Goal: Task Accomplishment & Management: Use online tool/utility

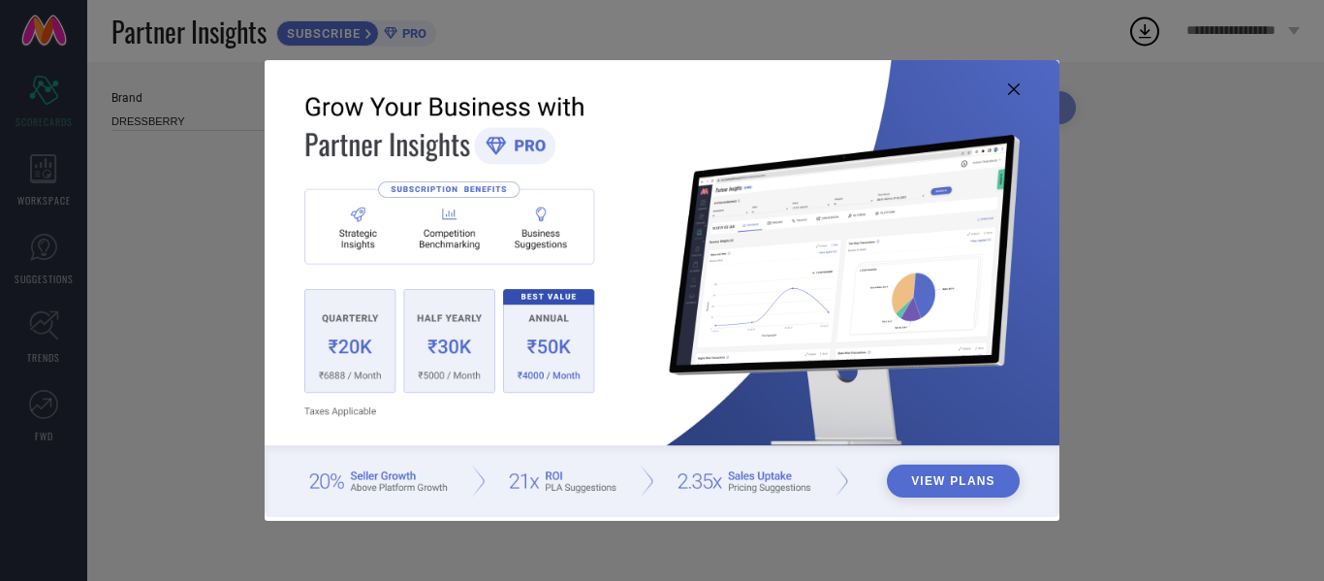
type input "All"
click at [1013, 88] on icon at bounding box center [1014, 89] width 12 height 12
